Goal: Information Seeking & Learning: Check status

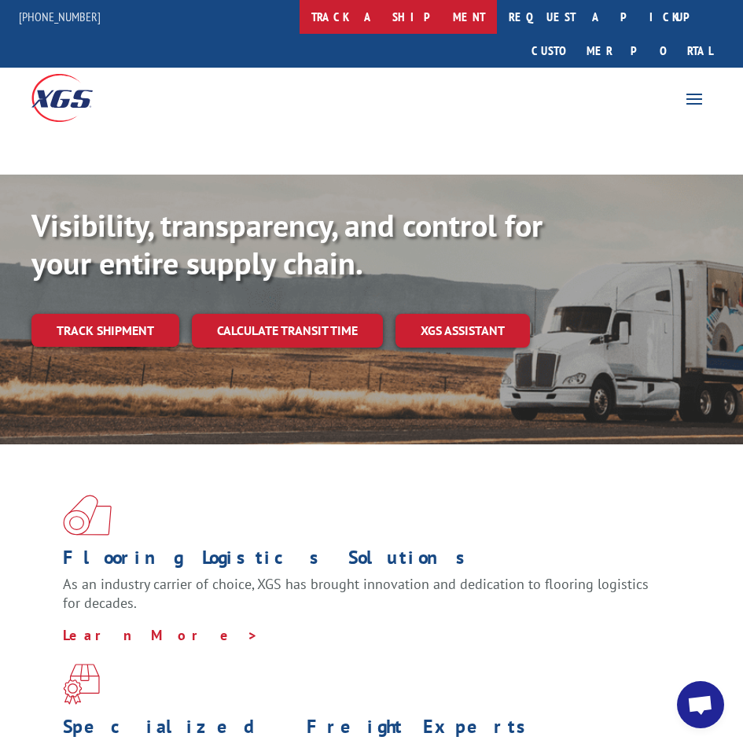
click at [422, 19] on link "track a shipment" at bounding box center [398, 17] width 197 height 34
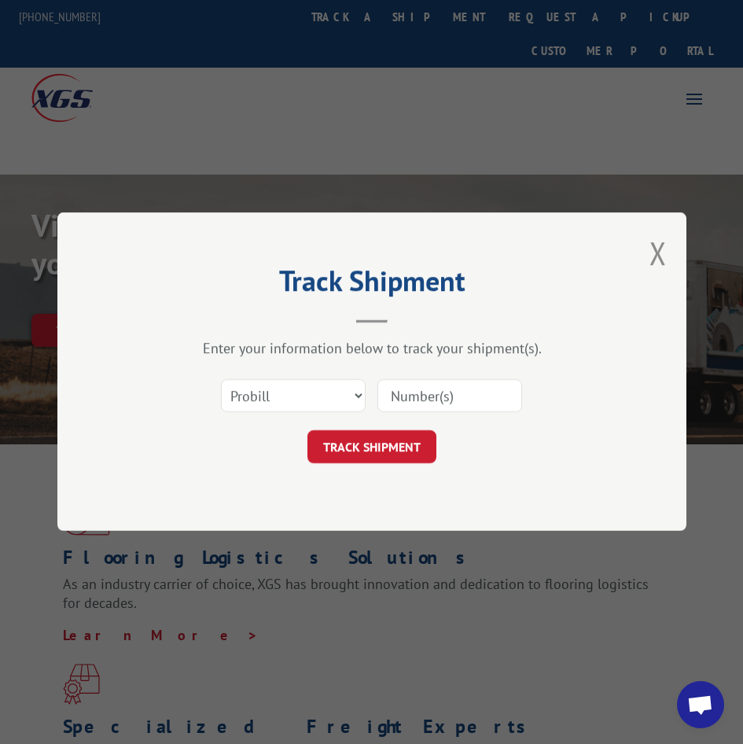
click at [284, 419] on div "Select category... Probill BOL PO" at bounding box center [372, 396] width 472 height 52
click at [283, 407] on select "Select category... Probill BOL PO" at bounding box center [293, 396] width 145 height 33
select select "po"
click at [221, 380] on select "Select category... Probill BOL PO" at bounding box center [293, 396] width 145 height 33
click at [436, 405] on input at bounding box center [449, 396] width 145 height 33
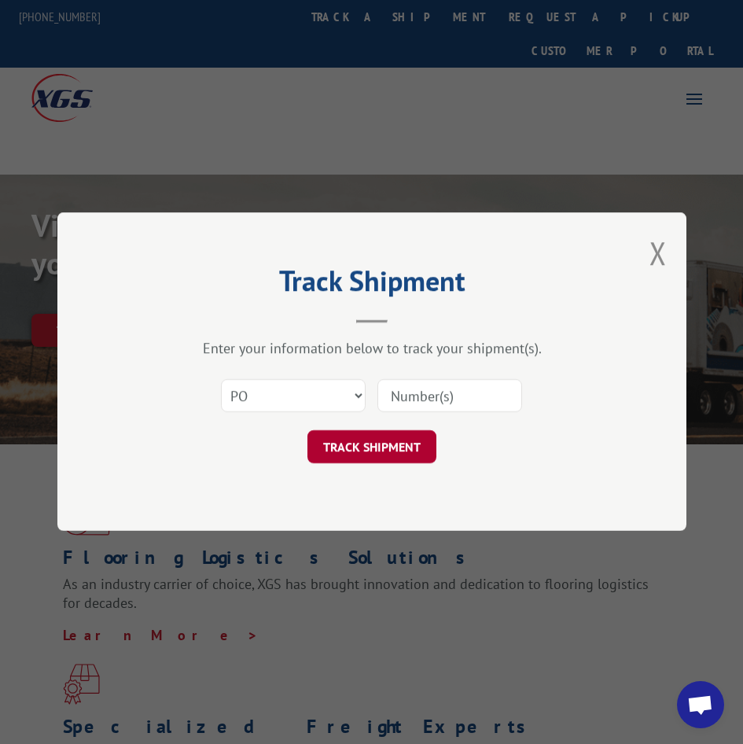
paste input "11490058"
type input "11490058"
click at [410, 443] on button "TRACK SHIPMENT" at bounding box center [371, 447] width 129 height 33
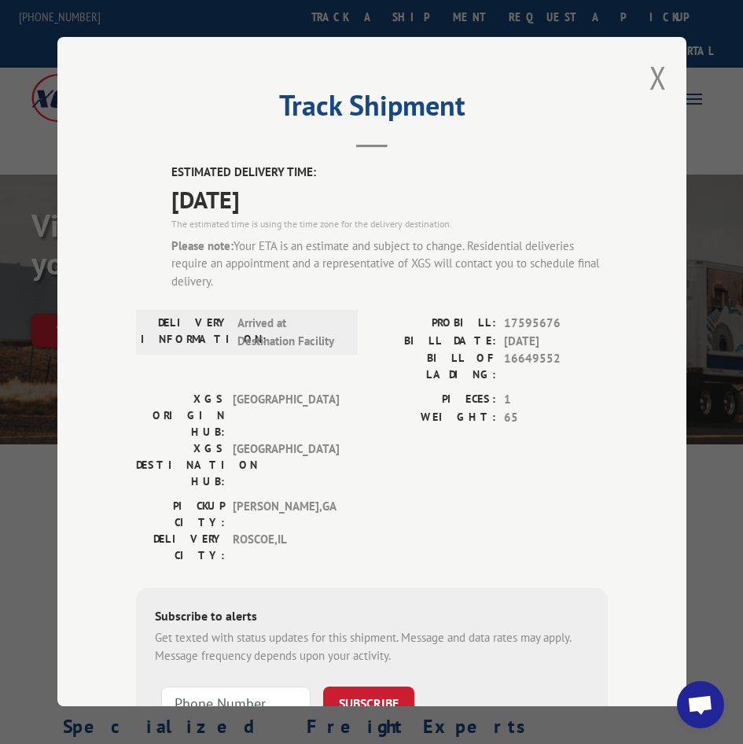
drag, startPoint x: 657, startPoint y: 72, endPoint x: 363, endPoint y: 24, distance: 297.2
click at [657, 72] on button "Close modal" at bounding box center [658, 78] width 17 height 42
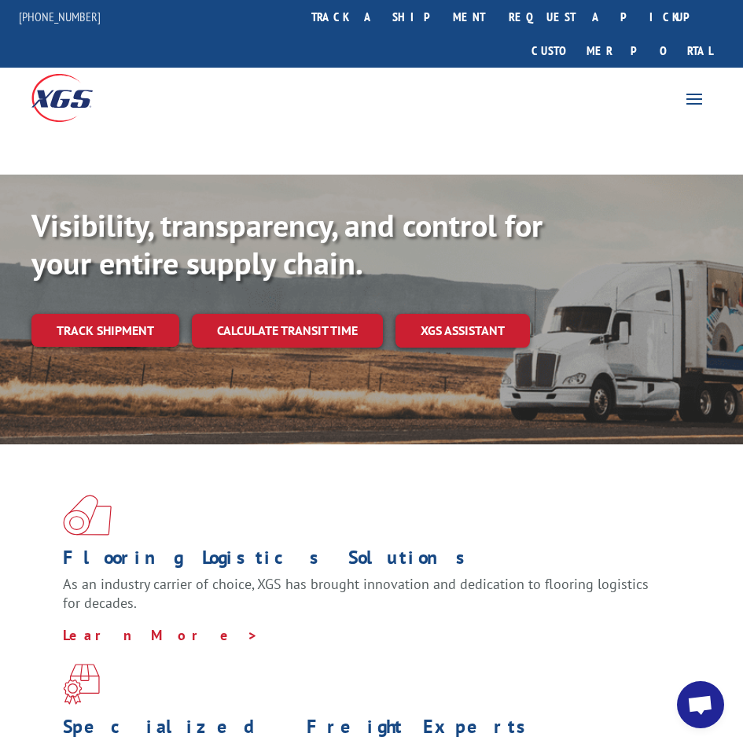
click at [390, 20] on link "track a shipment" at bounding box center [398, 17] width 197 height 34
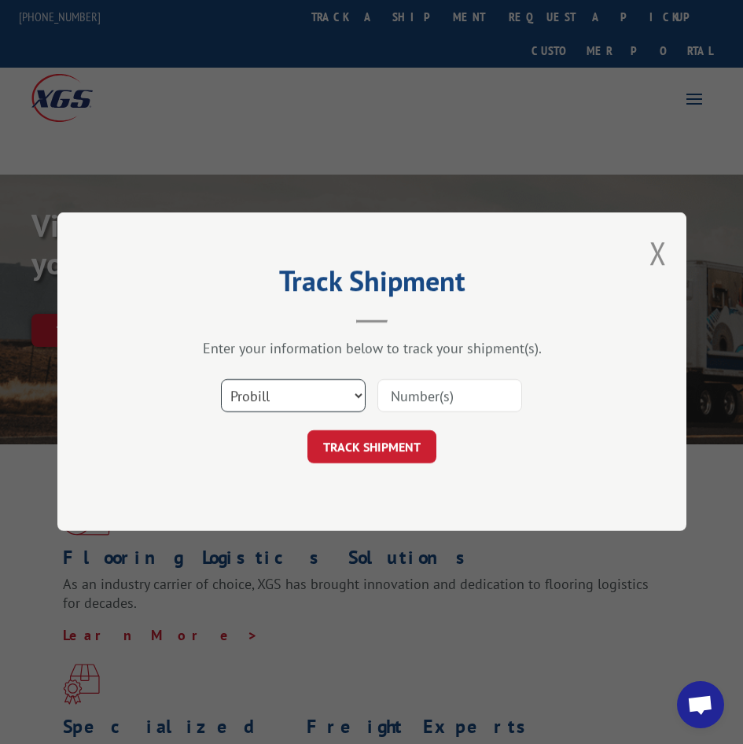
click at [296, 388] on select "Select category... Probill BOL PO" at bounding box center [293, 396] width 145 height 33
select select "po"
click at [221, 380] on select "Select category... Probill BOL PO" at bounding box center [293, 396] width 145 height 33
click at [446, 410] on input at bounding box center [449, 396] width 145 height 33
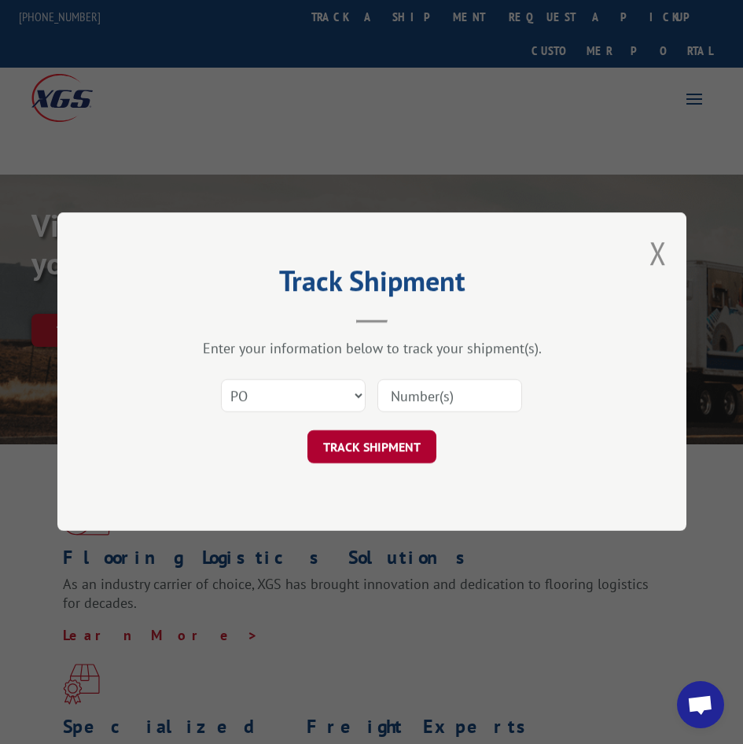
paste input "11490059"
type input "11490059"
click at [417, 444] on button "TRACK SHIPMENT" at bounding box center [371, 447] width 129 height 33
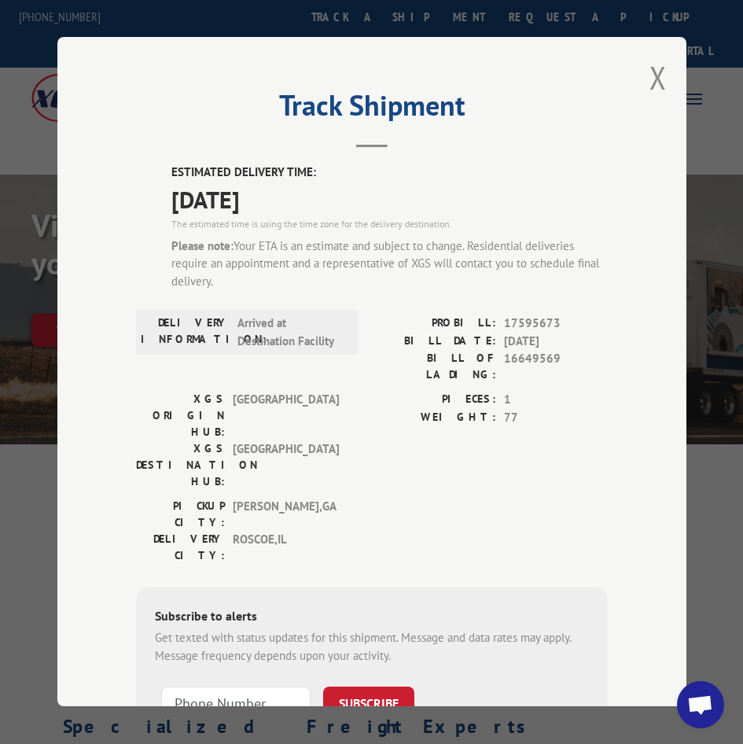
drag, startPoint x: 653, startPoint y: 74, endPoint x: 641, endPoint y: 74, distance: 11.8
click at [653, 74] on button "Close modal" at bounding box center [658, 78] width 17 height 42
